Goal: Task Accomplishment & Management: Use online tool/utility

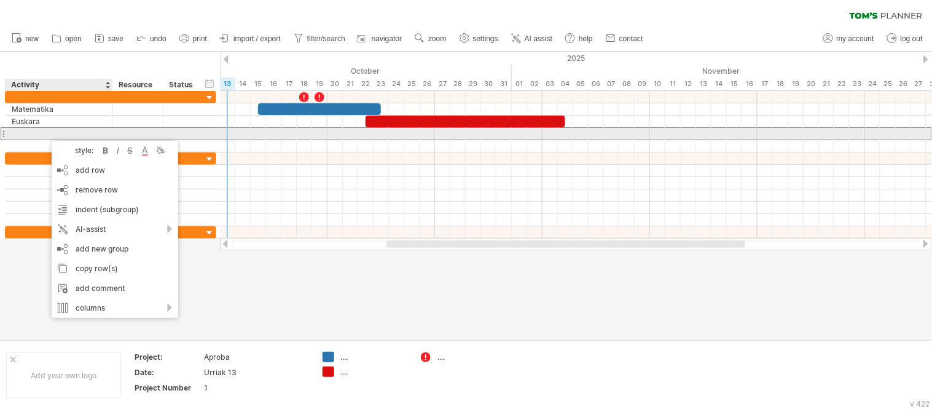
click at [42, 133] on div at bounding box center [59, 134] width 95 height 12
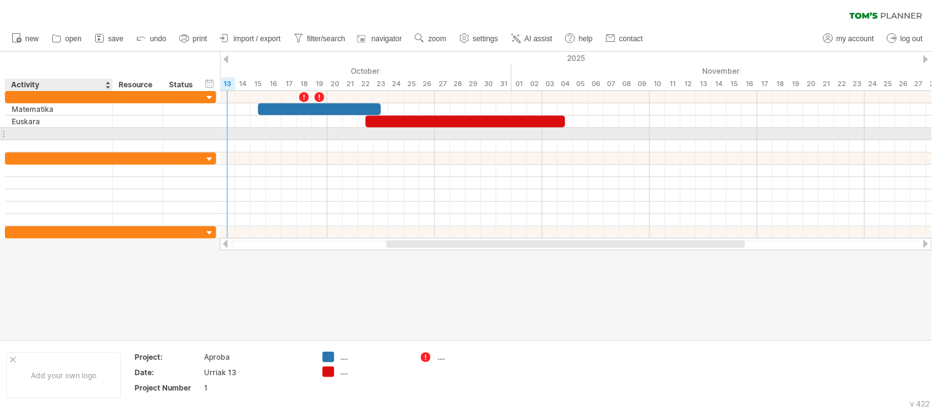
click at [42, 133] on input "text" at bounding box center [59, 134] width 95 height 12
type input "**********"
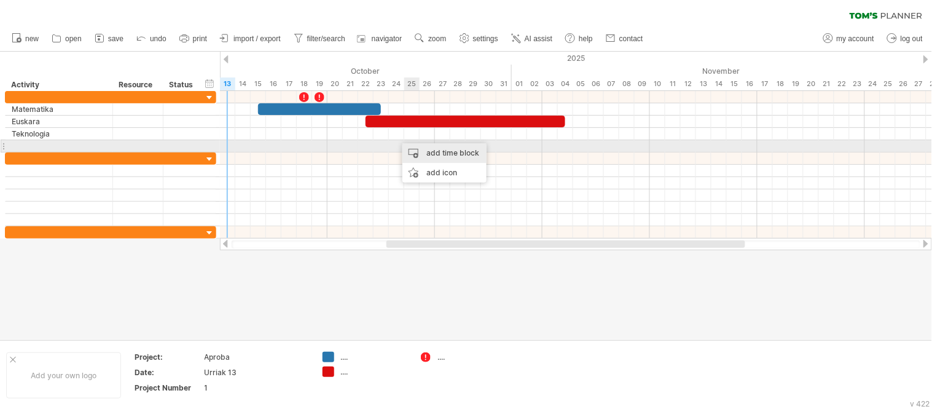
click at [437, 150] on div "add time block" at bounding box center [445, 153] width 84 height 20
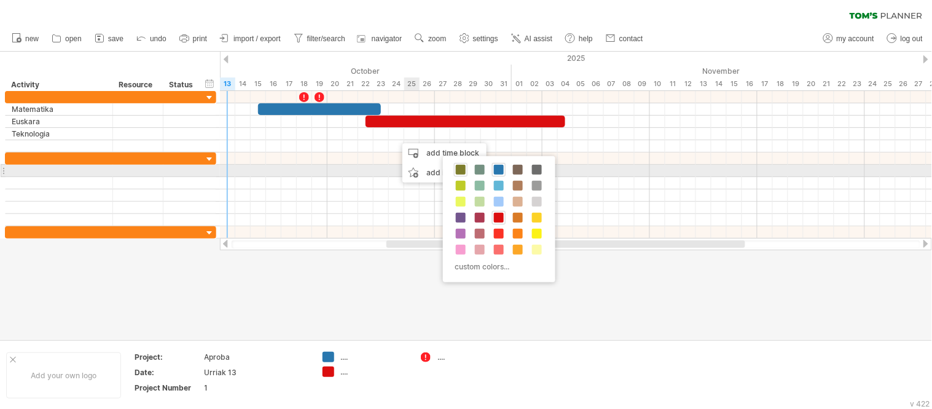
click at [462, 174] on span at bounding box center [461, 170] width 10 height 10
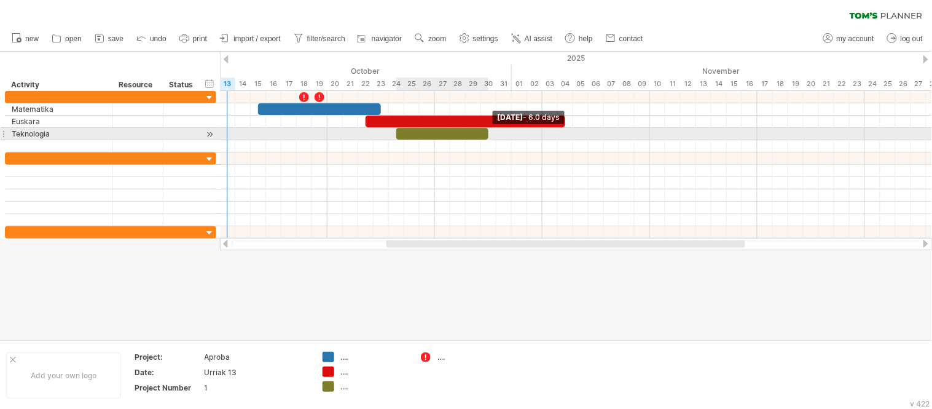
drag, startPoint x: 411, startPoint y: 135, endPoint x: 495, endPoint y: 133, distance: 84.2
click at [491, 133] on span at bounding box center [488, 134] width 5 height 12
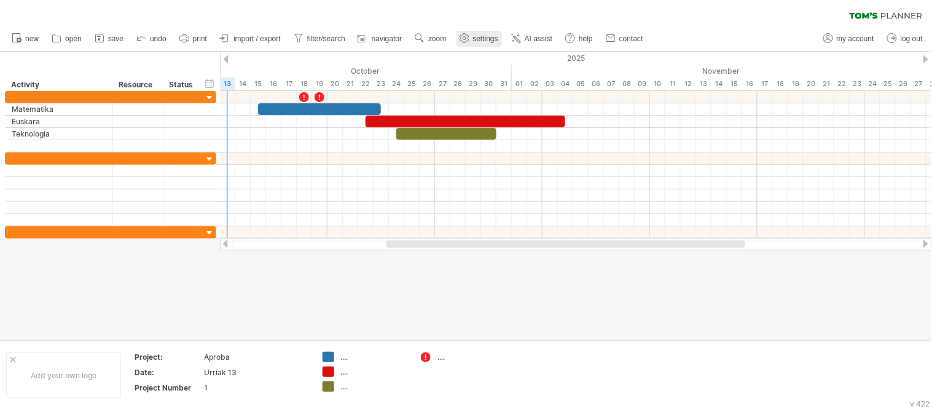
click at [475, 39] on span "settings" at bounding box center [485, 38] width 25 height 9
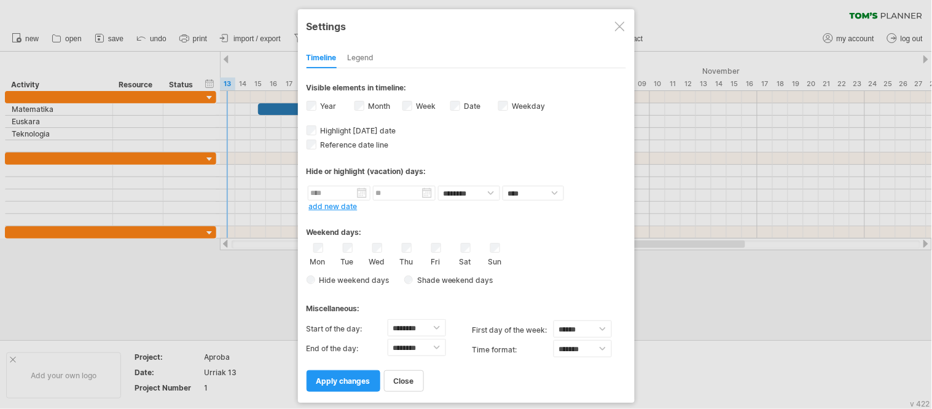
click at [366, 57] on div "Legend" at bounding box center [361, 59] width 26 height 20
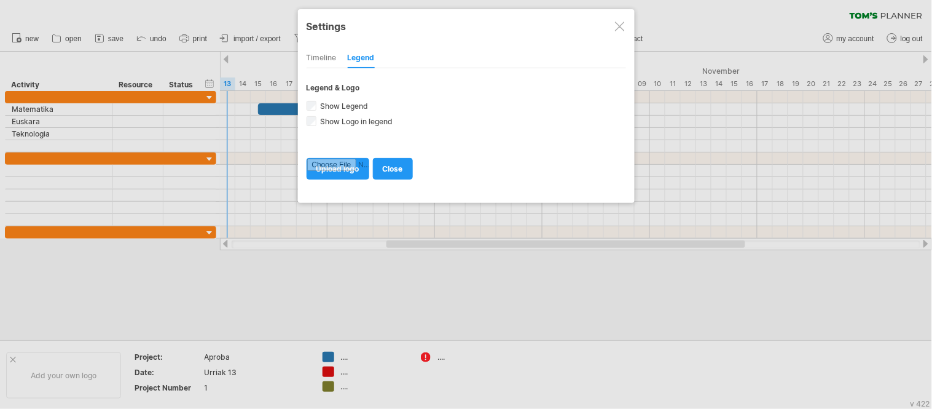
click at [335, 56] on div "Timeline" at bounding box center [322, 59] width 30 height 20
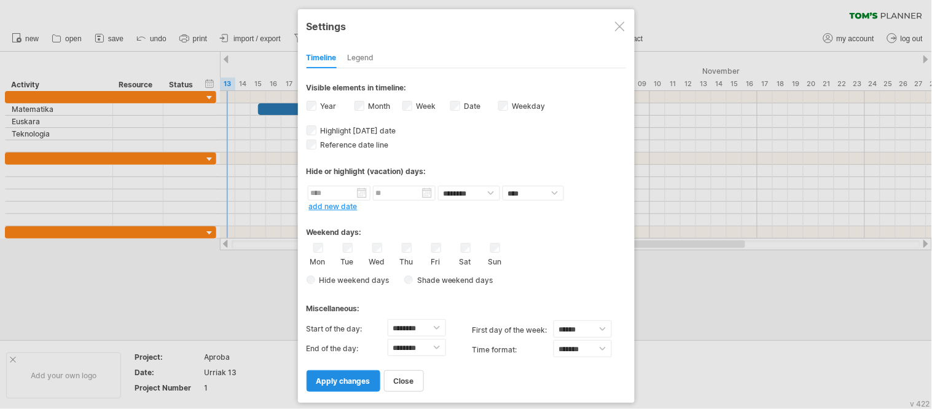
click at [350, 377] on span "apply changes" at bounding box center [344, 380] width 54 height 9
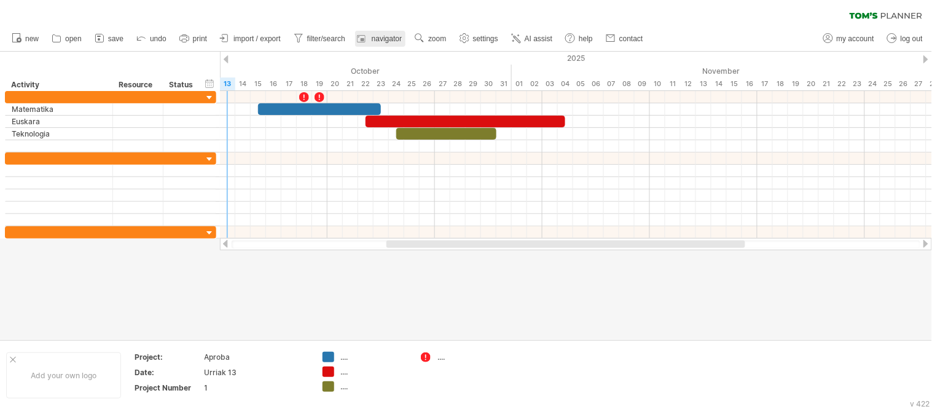
click at [384, 39] on span "navigator" at bounding box center [387, 38] width 30 height 9
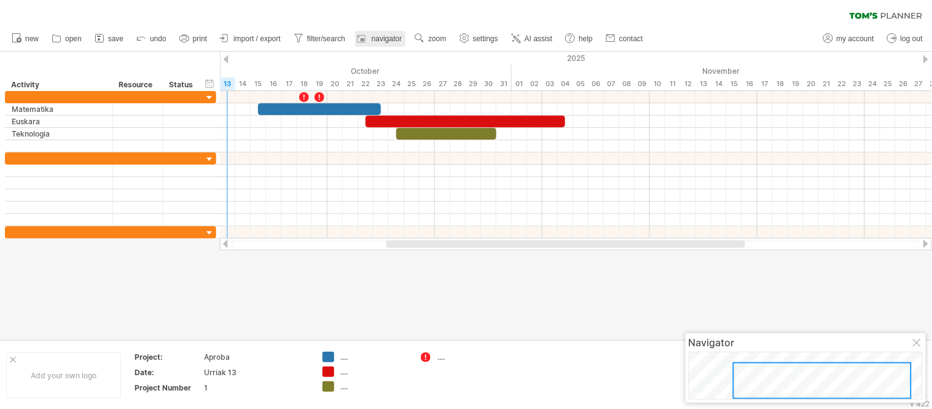
click at [384, 39] on span "navigator" at bounding box center [387, 38] width 30 height 9
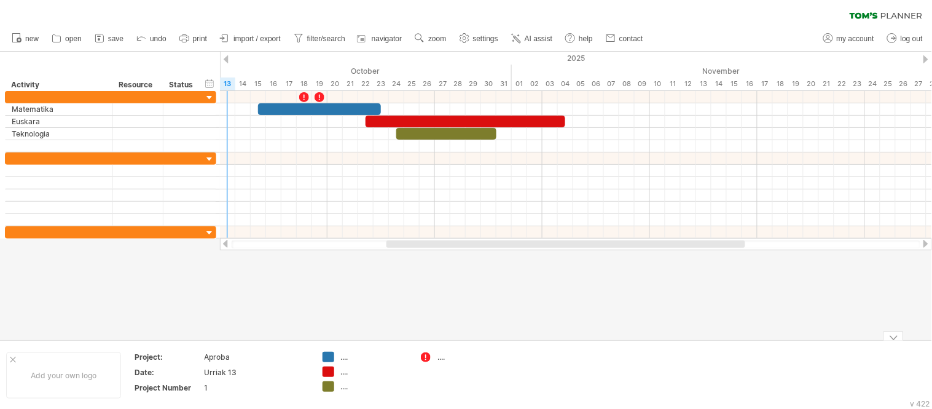
click at [429, 358] on div at bounding box center [426, 358] width 12 height 12
click at [328, 356] on div "Trying to reach [DOMAIN_NAME] Connected again... 0% clear filter new" at bounding box center [466, 204] width 932 height 409
click at [340, 356] on div "...." at bounding box center [373, 357] width 67 height 10
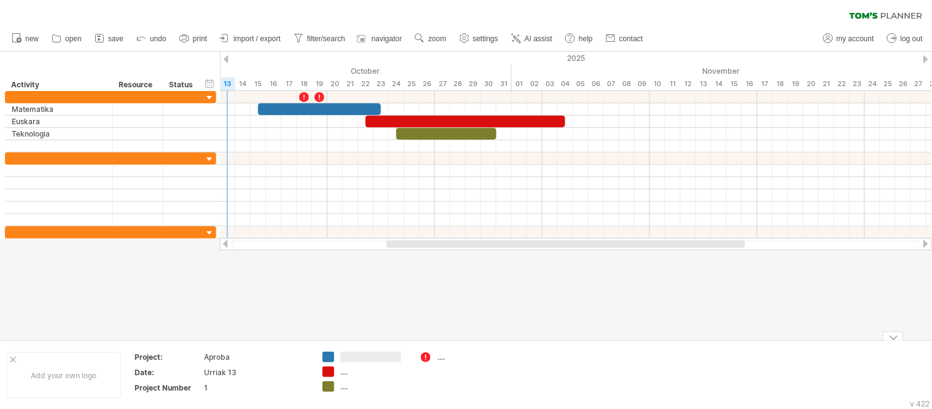
click at [340, 356] on input "text" at bounding box center [370, 357] width 61 height 10
type input "*****"
click at [352, 373] on div "...." at bounding box center [373, 371] width 67 height 10
type input "**********"
click at [444, 377] on td "...." at bounding box center [462, 375] width 97 height 47
